Goal: Task Accomplishment & Management: Complete application form

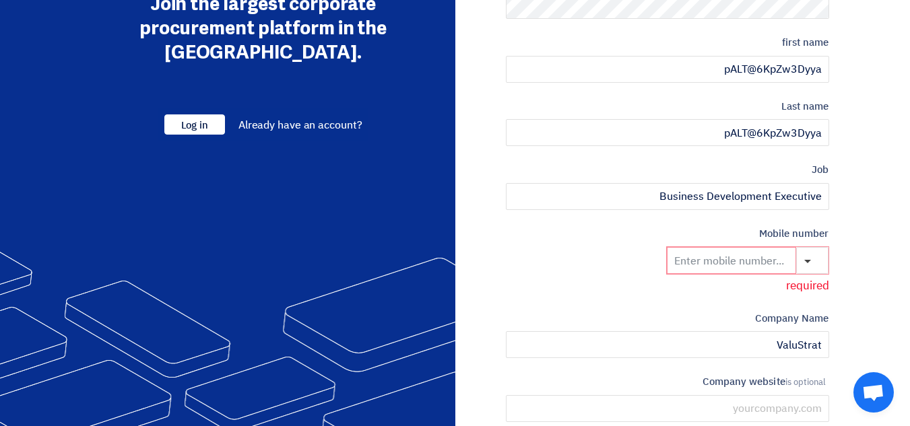
click at [748, 255] on input at bounding box center [731, 260] width 129 height 27
paste input "[PHONE_NUMBER]"
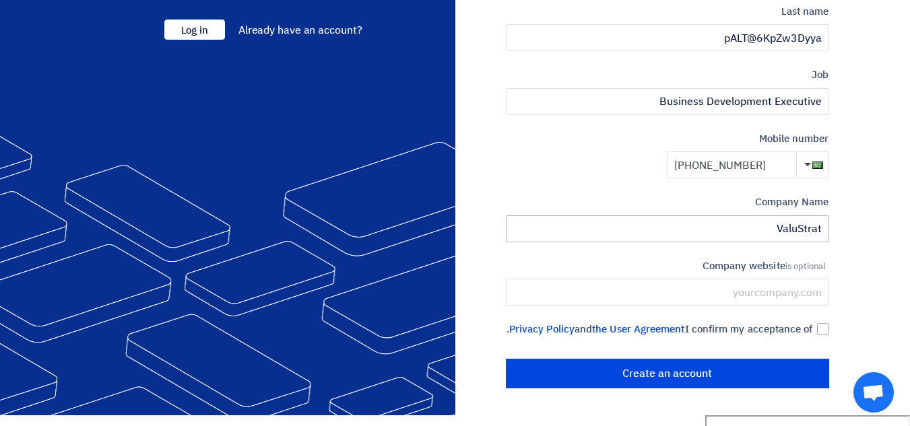
scroll to position [328, 0]
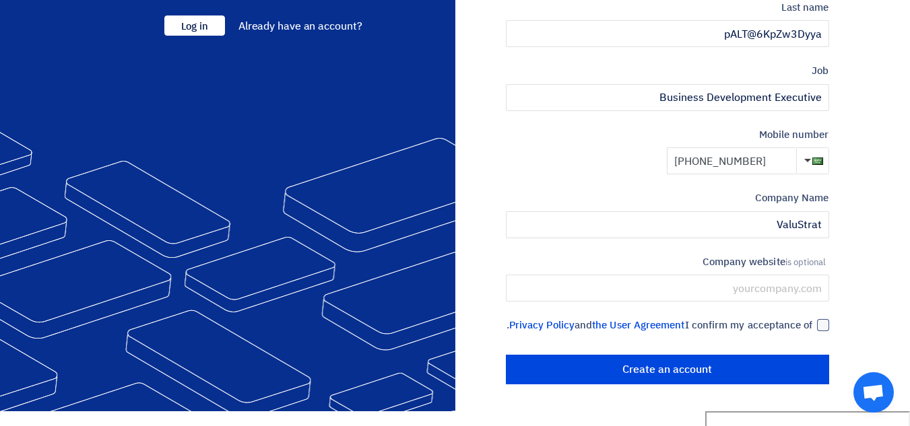
type input "[PHONE_NUMBER]"
click at [822, 330] on div at bounding box center [823, 325] width 12 height 12
click at [813, 330] on input "I confirm my acceptance of the User Agreement and Privacy Policy ." at bounding box center [651, 331] width 323 height 27
checkbox input "true"
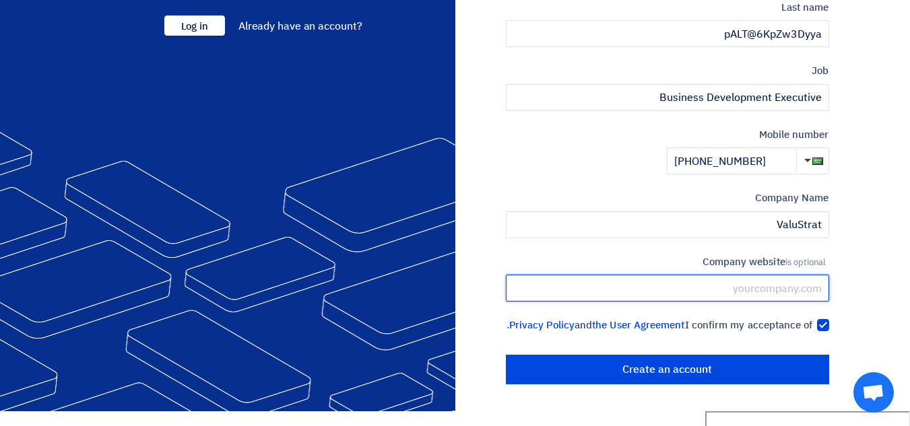
click at [798, 295] on input "text" at bounding box center [667, 288] width 323 height 27
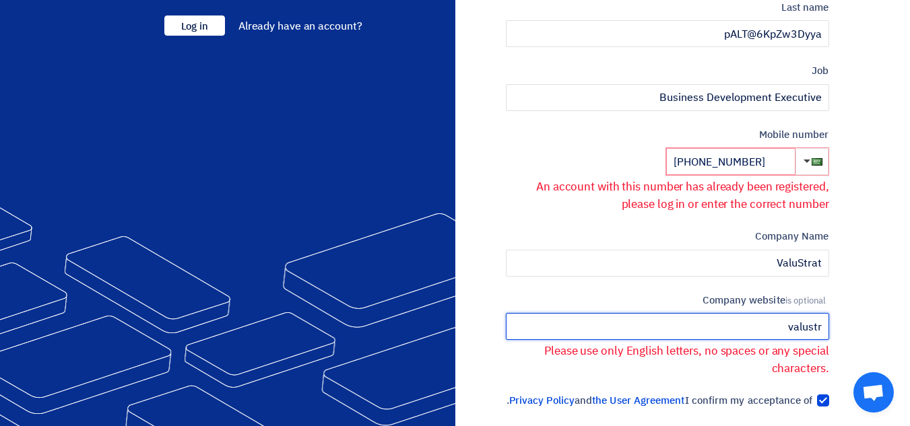
type input "valustr"
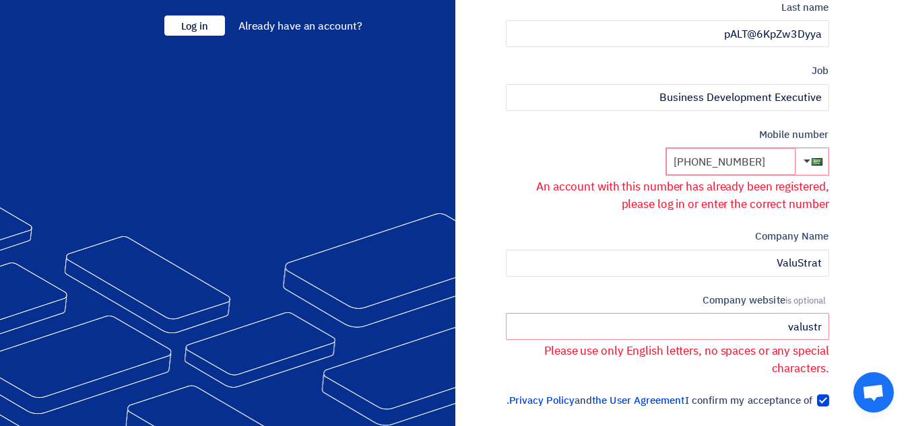
click at [758, 166] on input "[PHONE_NUMBER]" at bounding box center [730, 161] width 129 height 27
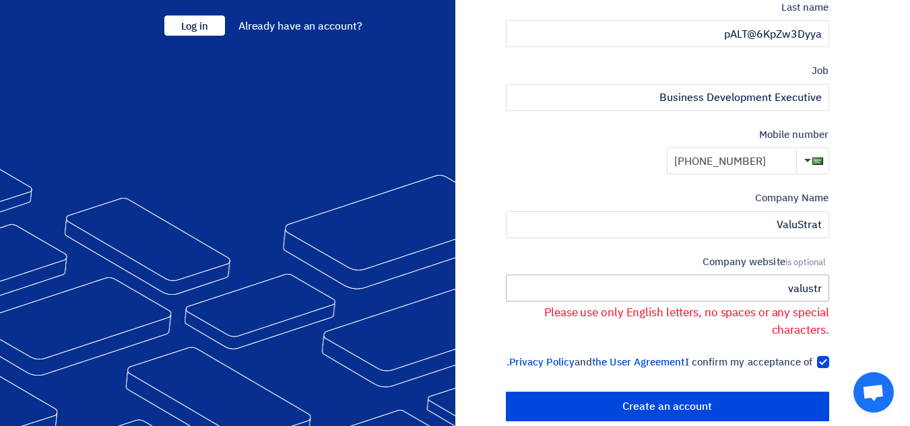
type input "[PHONE_NUMBER]"
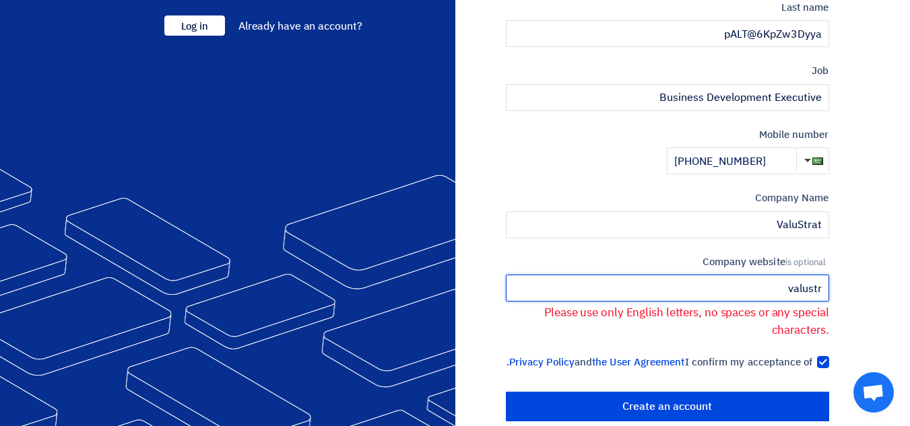
click at [822, 292] on input "valustr" at bounding box center [667, 288] width 323 height 27
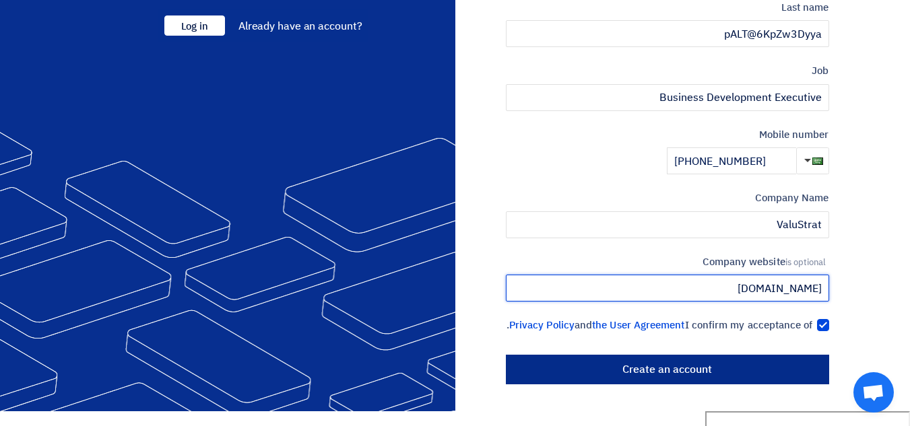
type input "[DOMAIN_NAME]"
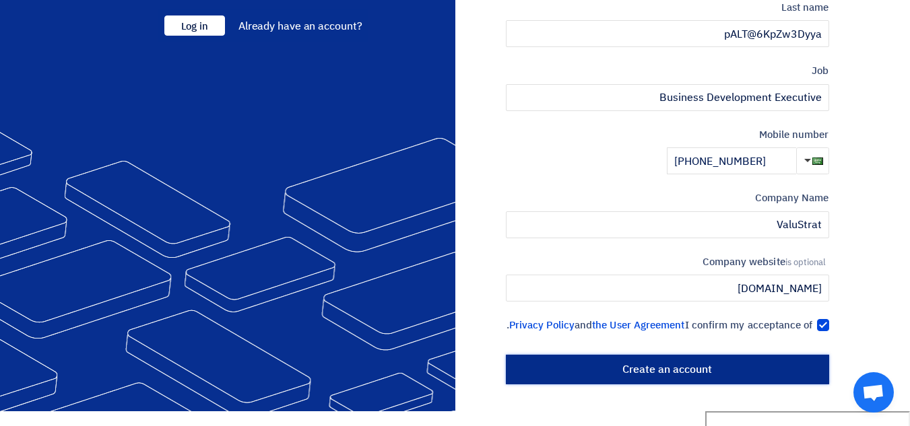
click at [779, 377] on input "Create an account" at bounding box center [667, 370] width 323 height 30
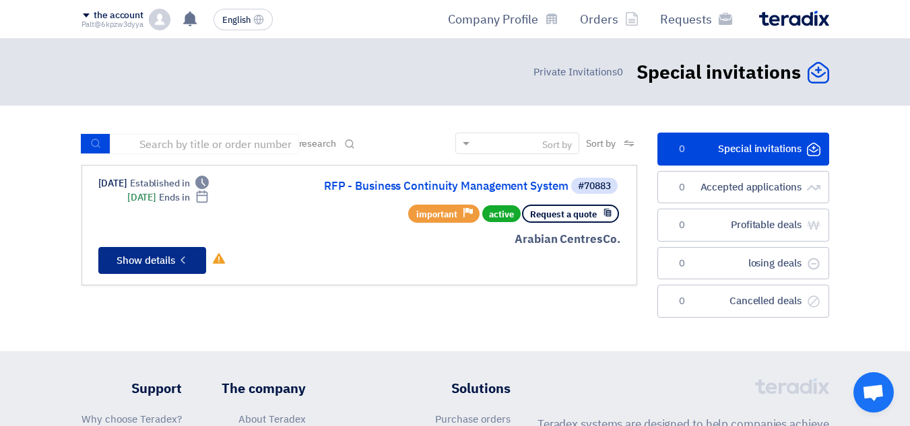
click at [183, 254] on icon "Check details" at bounding box center [182, 260] width 13 height 13
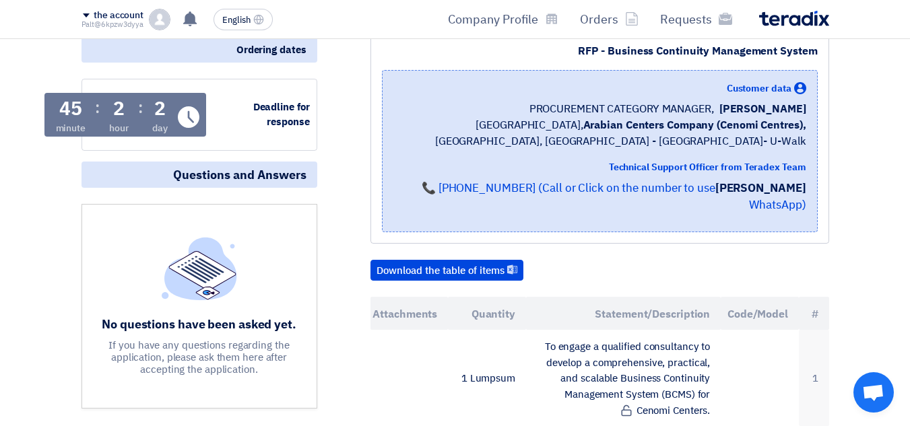
scroll to position [202, 0]
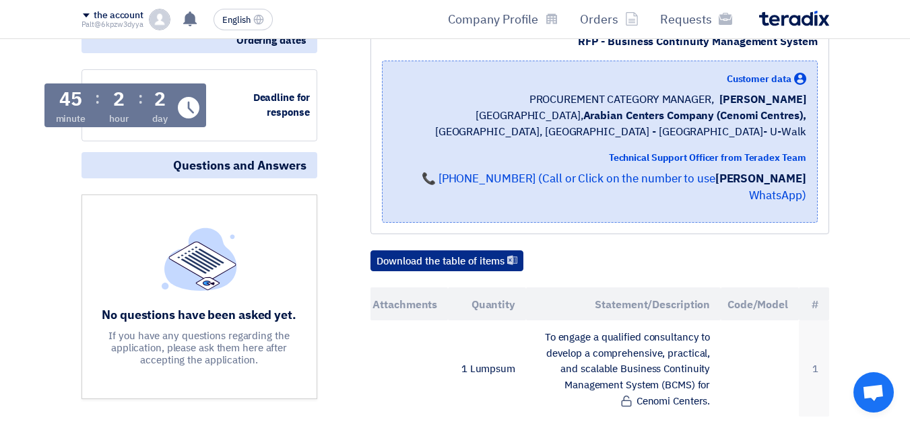
click at [411, 261] on font "Download the table of items" at bounding box center [441, 261] width 128 height 15
